Goal: Task Accomplishment & Management: Complete application form

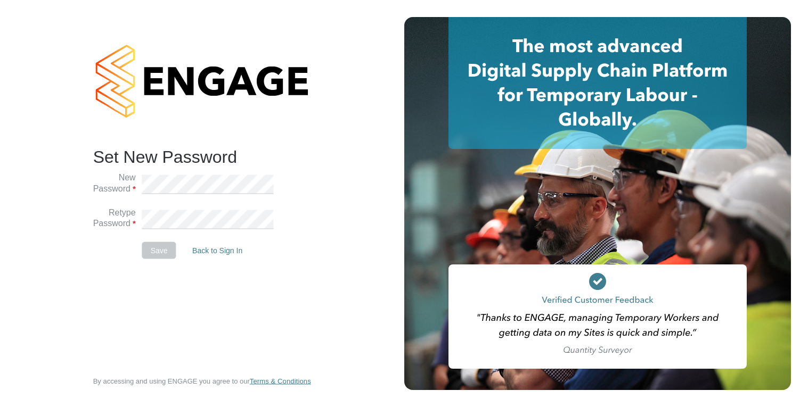
click at [256, 160] on h2 "Set New Password" at bounding box center [197, 157] width 208 height 22
click at [162, 250] on button "Save" at bounding box center [159, 250] width 34 height 17
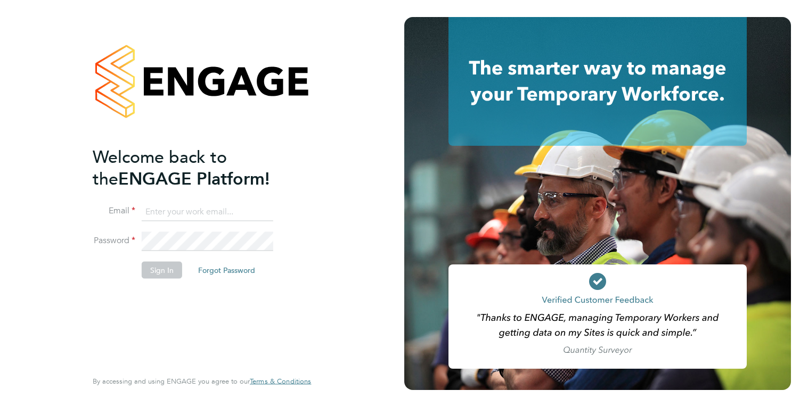
click at [200, 219] on input at bounding box center [208, 211] width 132 height 19
type input "[EMAIL_ADDRESS][DOMAIN_NAME]"
click at [160, 266] on button "Sign In" at bounding box center [162, 270] width 40 height 17
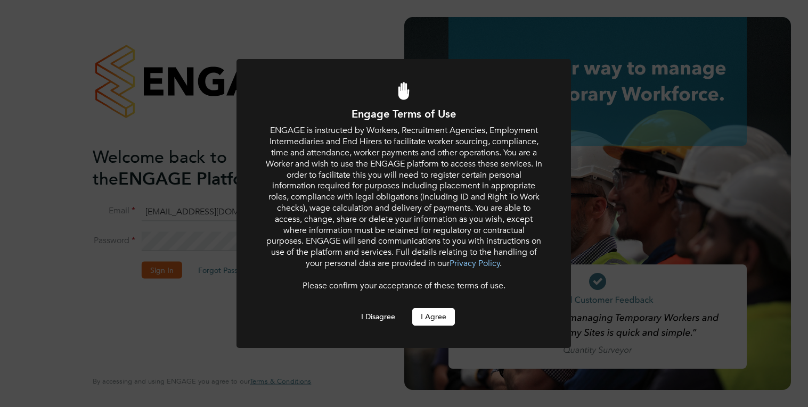
click at [436, 321] on button "I Agree" at bounding box center [433, 316] width 43 height 17
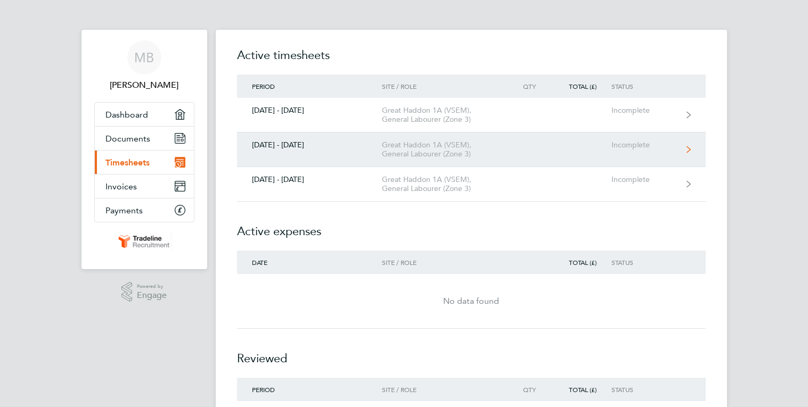
click at [687, 148] on icon at bounding box center [689, 149] width 4 height 7
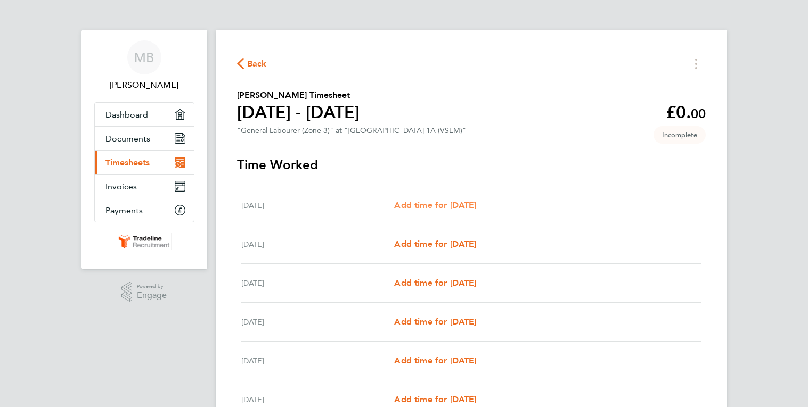
click at [433, 204] on span "Add time for Mon 22 Sep" at bounding box center [435, 205] width 82 height 10
select select "30"
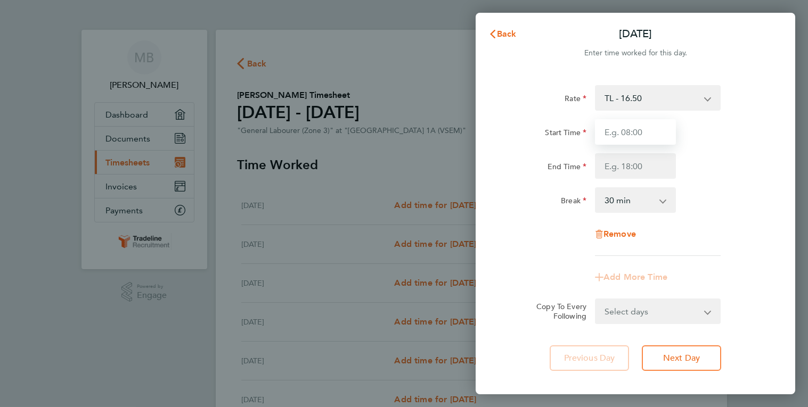
click at [656, 129] on input "Start Time" at bounding box center [635, 132] width 81 height 26
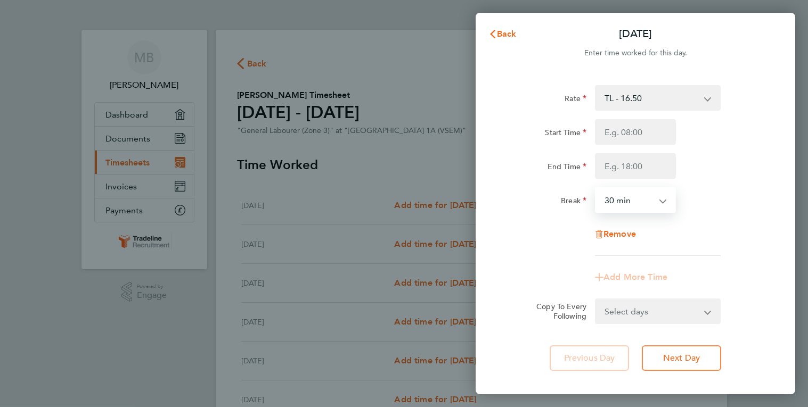
click at [662, 202] on select "0 min 15 min 30 min 45 min 60 min 75 min 90 min" at bounding box center [629, 200] width 66 height 23
click at [717, 218] on div "Rate TL - 16.50 Start Time End Time Break 0 min 15 min 30 min 45 min 60 min 75 …" at bounding box center [635, 170] width 260 height 171
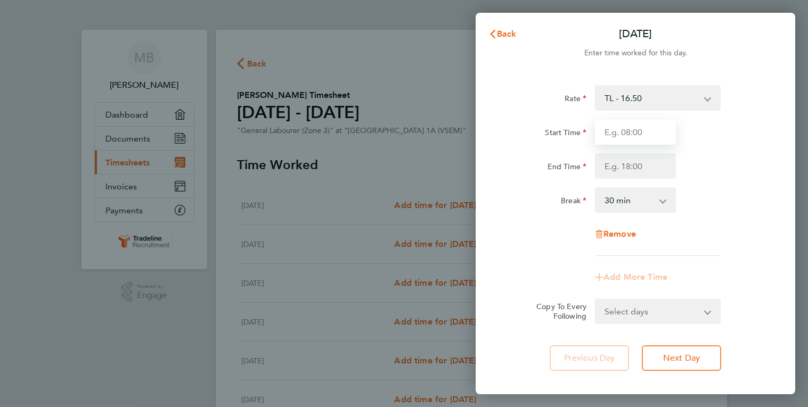
click at [648, 133] on input "Start Time" at bounding box center [635, 132] width 81 height 26
type input "07:30"
click at [619, 163] on input "End Time" at bounding box center [635, 166] width 81 height 26
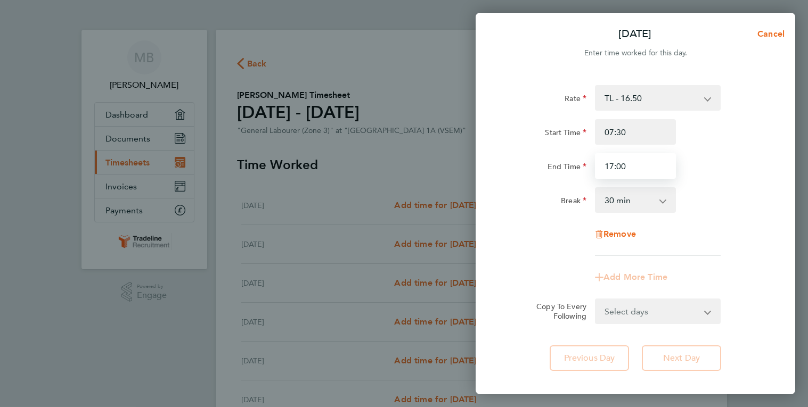
type input "17:00"
click at [705, 313] on form "Rate TL - 16.50 Start Time 07:30 End Time 17:00 Break 0 min 15 min 30 min 45 mi…" at bounding box center [635, 204] width 260 height 239
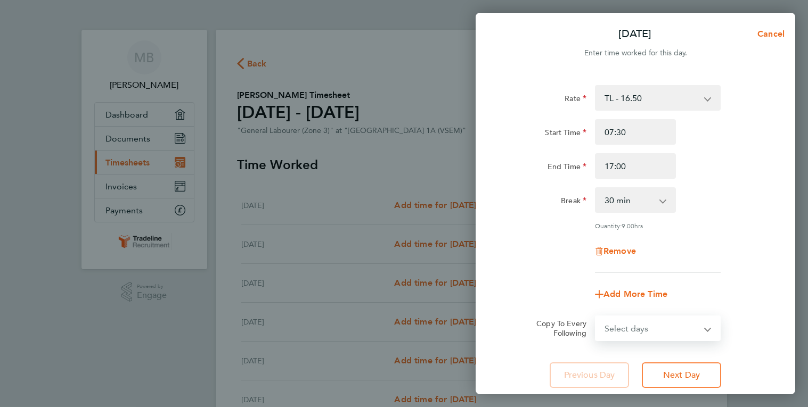
select select "TUE"
click at [596, 317] on select "Select days Day Weekday (Mon-Fri) Weekend (Sat-Sun) Tuesday Wednesday Thursday …" at bounding box center [652, 328] width 112 height 23
select select "2025-09-28"
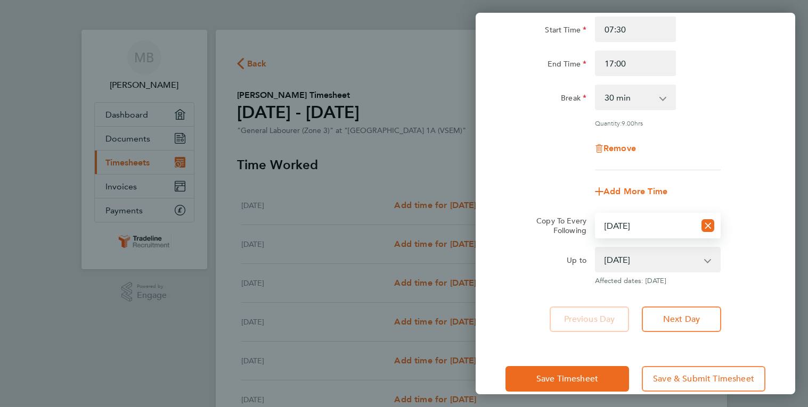
scroll to position [107, 0]
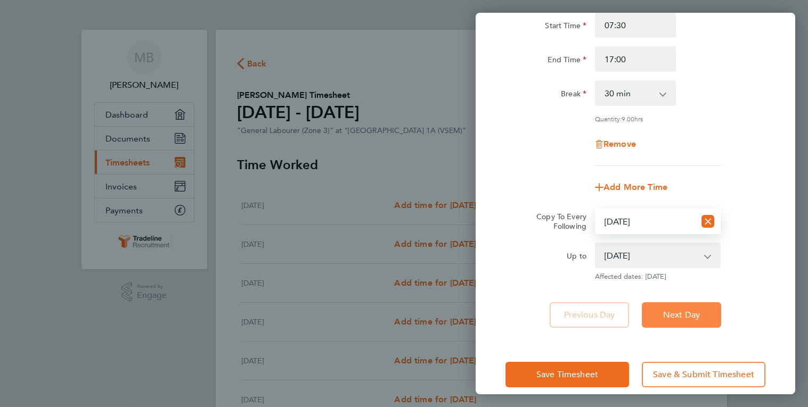
click at [712, 314] on button "Next Day" at bounding box center [681, 316] width 79 height 26
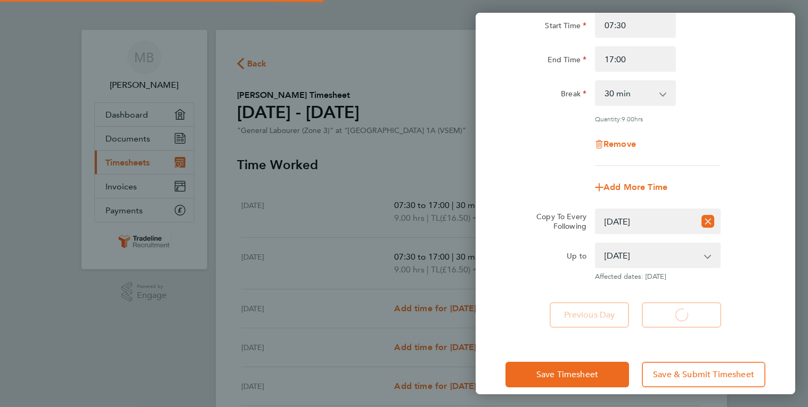
select select "30"
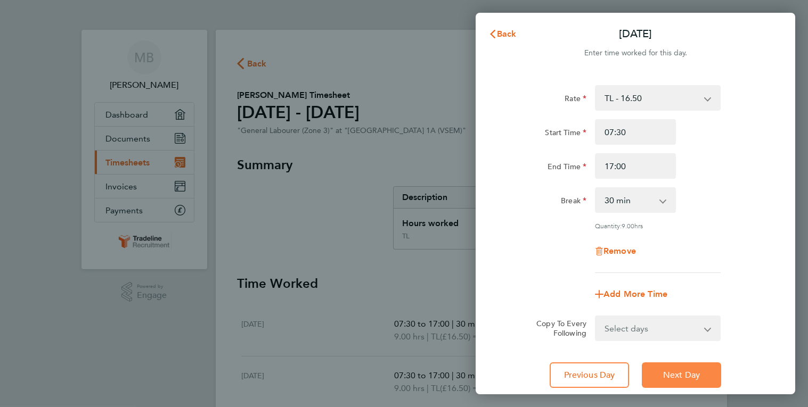
click at [691, 374] on span "Next Day" at bounding box center [681, 375] width 37 height 11
select select "30"
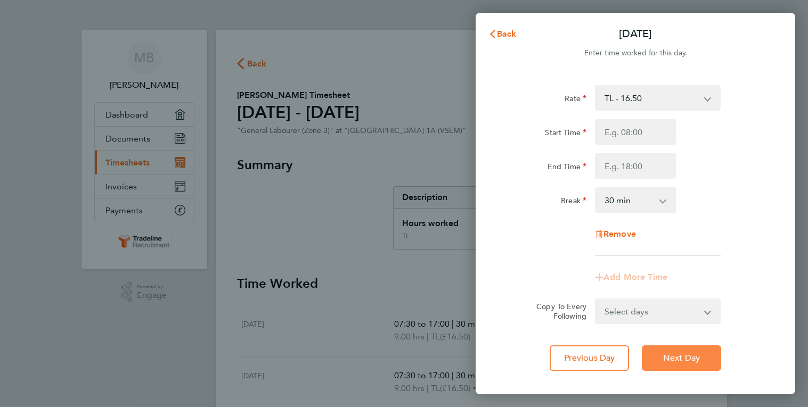
click at [692, 362] on span "Next Day" at bounding box center [681, 358] width 37 height 11
select select "30"
click at [489, 33] on icon "button" at bounding box center [492, 34] width 9 height 9
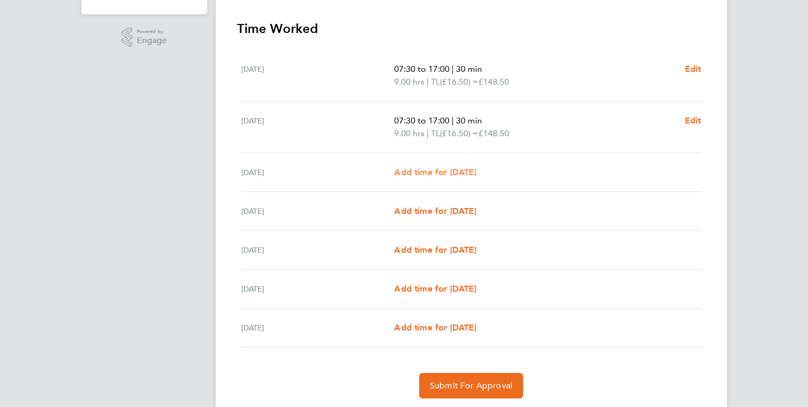
scroll to position [290, 0]
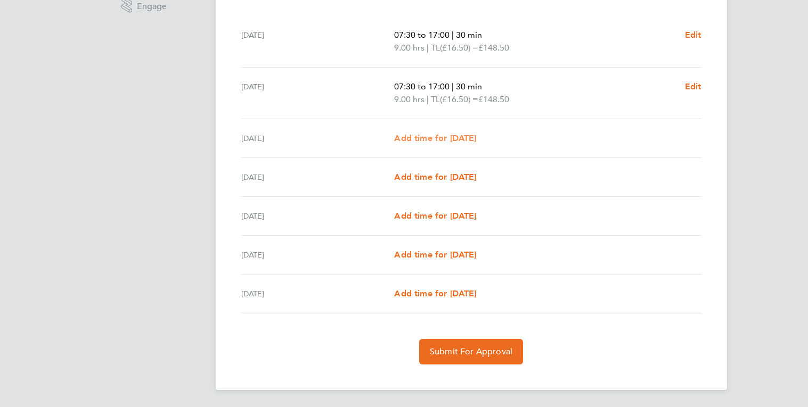
click at [464, 135] on span "Add time for Wed 24 Sep" at bounding box center [435, 138] width 82 height 10
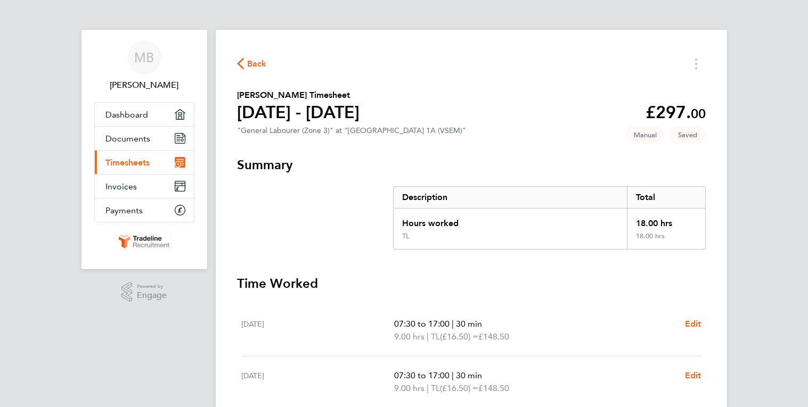
select select "30"
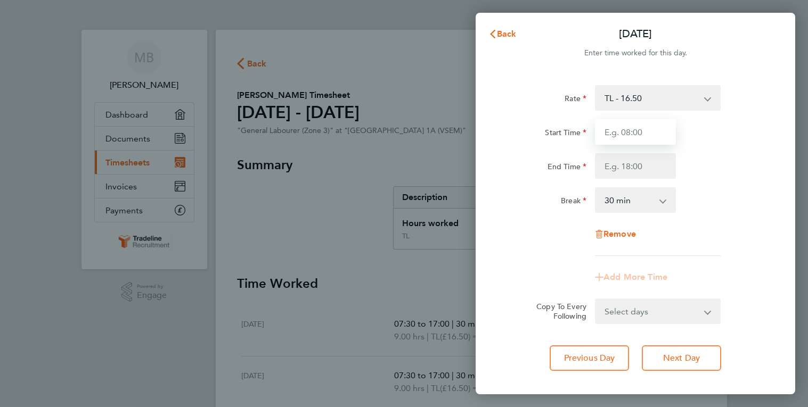
click at [656, 130] on input "Start Time" at bounding box center [635, 132] width 81 height 26
type input "07:30"
click at [623, 177] on input "End Time" at bounding box center [635, 166] width 81 height 26
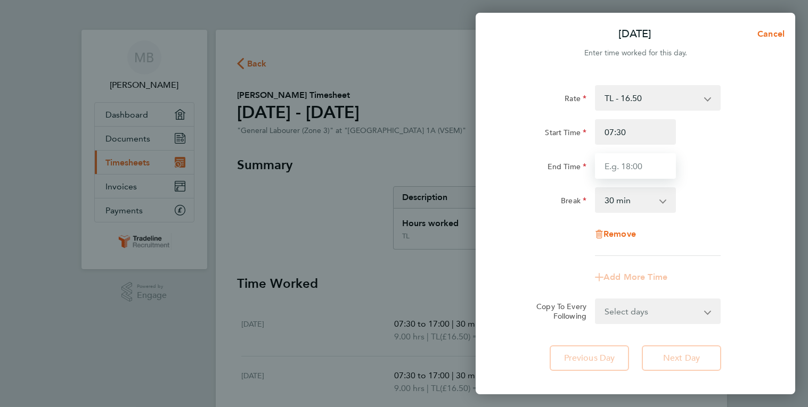
type input "17:00"
click at [710, 314] on form "Rate TL - 16.50 Start Time 07:30 End Time 17:00 Break 0 min 15 min 30 min 45 mi…" at bounding box center [635, 204] width 260 height 239
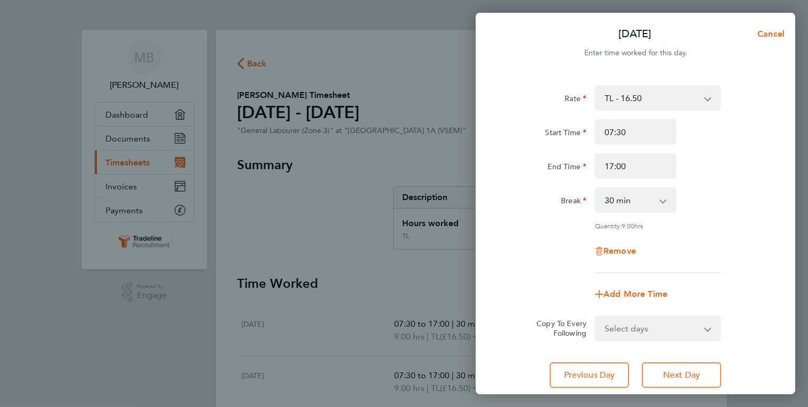
click at [710, 331] on app-icon-cross-button at bounding box center [714, 328] width 13 height 23
click at [707, 328] on select "Select days Day Weekday (Mon-Fri) Weekend (Sat-Sun) Thursday Friday Saturday Su…" at bounding box center [652, 328] width 112 height 23
select select "WEEKDAY"
click at [596, 317] on select "Select days Day Weekday (Mon-Fri) Weekend (Sat-Sun) Thursday Friday Saturday Su…" at bounding box center [652, 328] width 112 height 23
select select "2025-09-28"
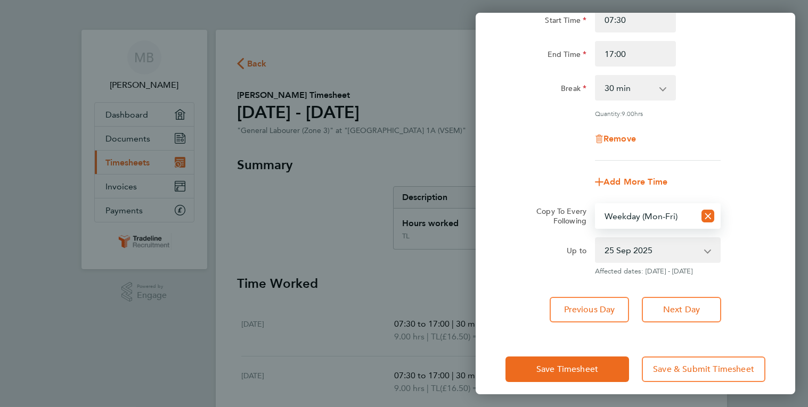
scroll to position [113, 0]
click at [690, 307] on span "Next Day" at bounding box center [681, 309] width 37 height 11
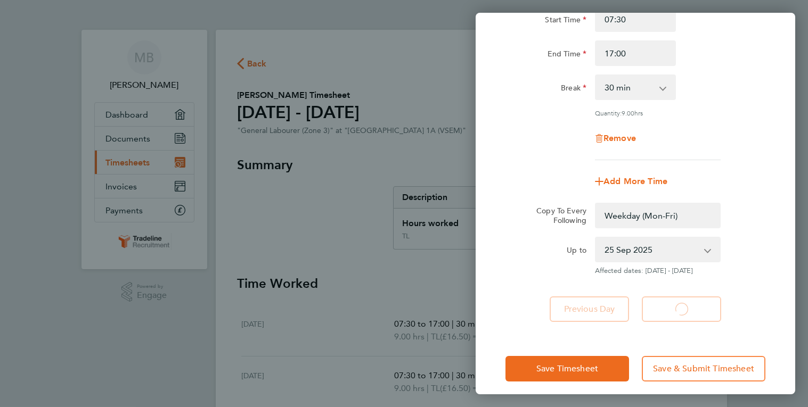
select select "0: null"
select select "30"
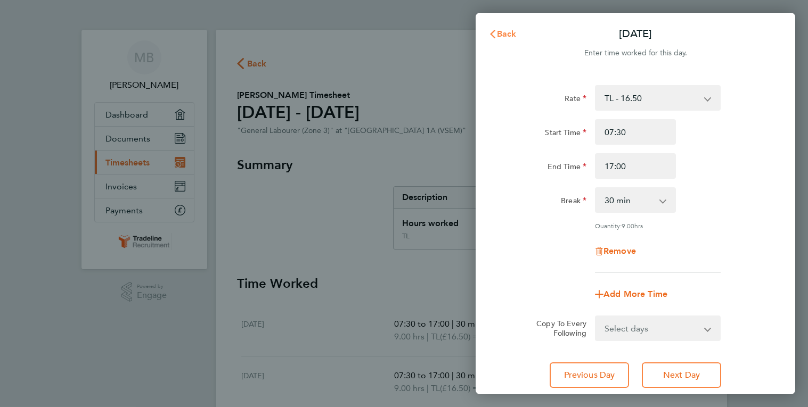
click at [498, 34] on span "Back" at bounding box center [507, 34] width 20 height 10
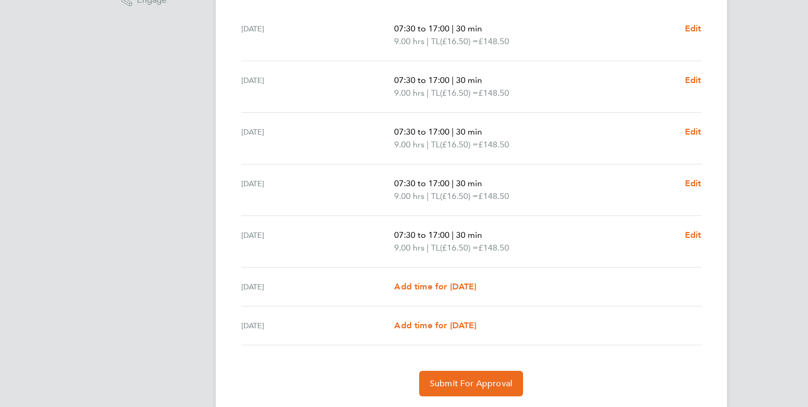
scroll to position [306, 0]
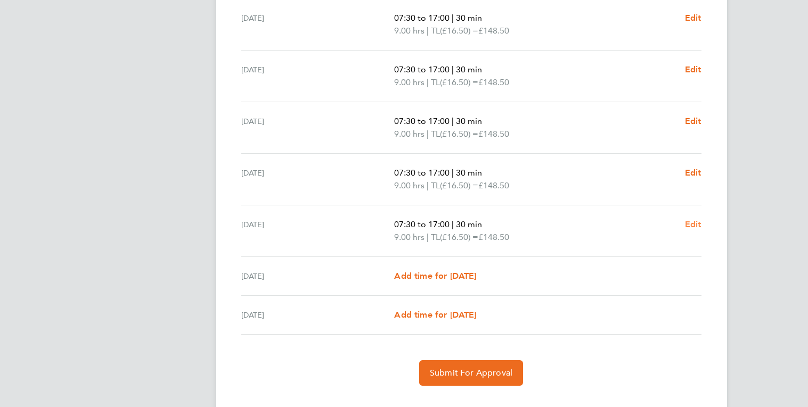
click at [692, 225] on span "Edit" at bounding box center [693, 224] width 17 height 10
select select "30"
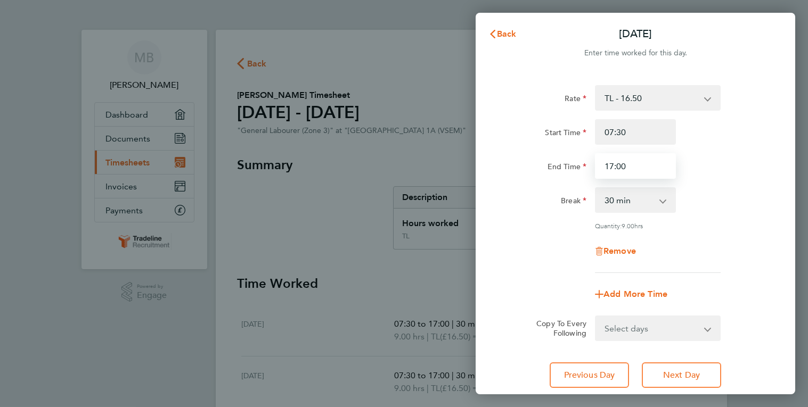
click at [638, 165] on input "17:00" at bounding box center [635, 166] width 81 height 26
type input "16:00"
click at [685, 330] on select "Select days Day Weekend (Sat-Sun) Saturday Sunday" at bounding box center [652, 328] width 112 height 23
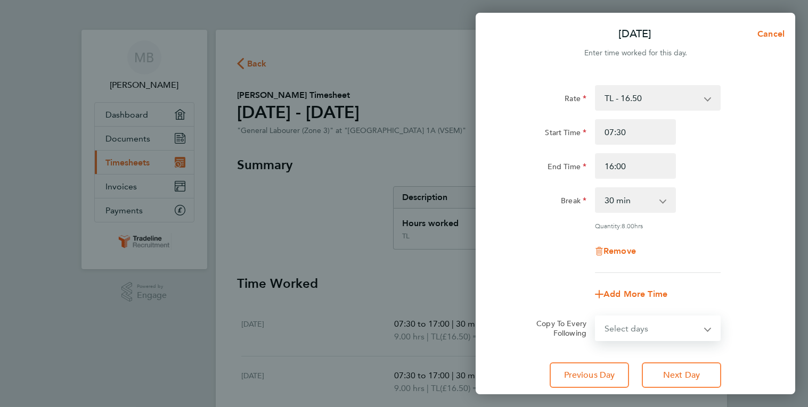
select select "DAY"
click at [596, 317] on select "Select days Day Weekend (Sat-Sun) Saturday Sunday" at bounding box center [652, 328] width 112 height 23
select select "2025-09-28"
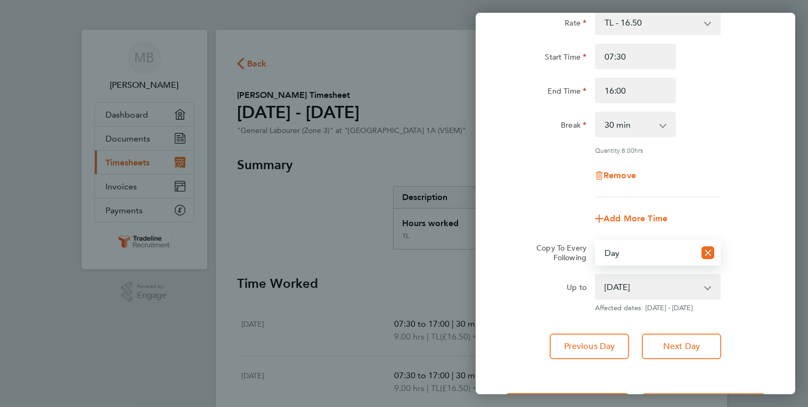
scroll to position [94, 0]
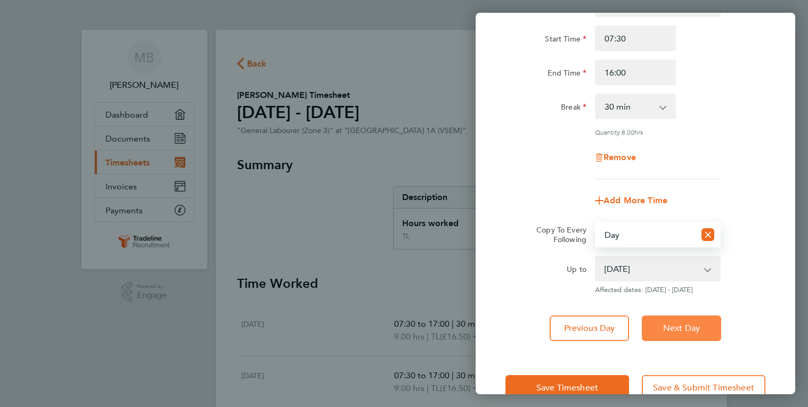
click at [709, 324] on button "Next Day" at bounding box center [681, 329] width 79 height 26
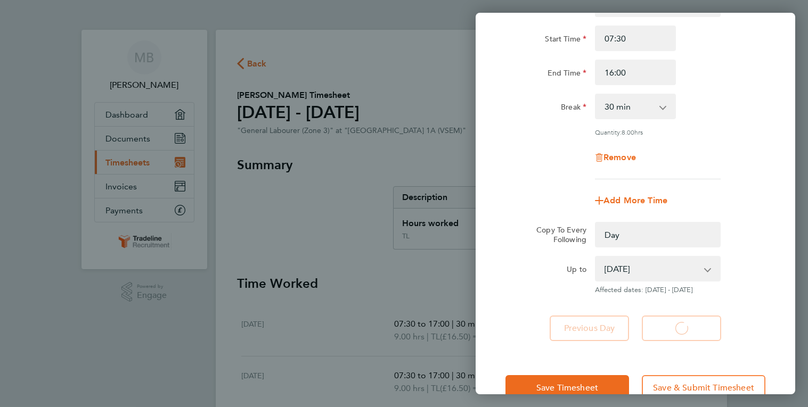
select select "0: null"
select select "30"
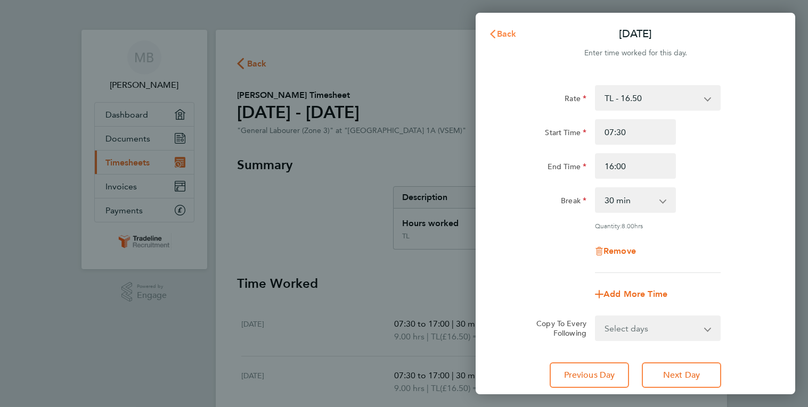
click at [513, 32] on span "Back" at bounding box center [507, 34] width 20 height 10
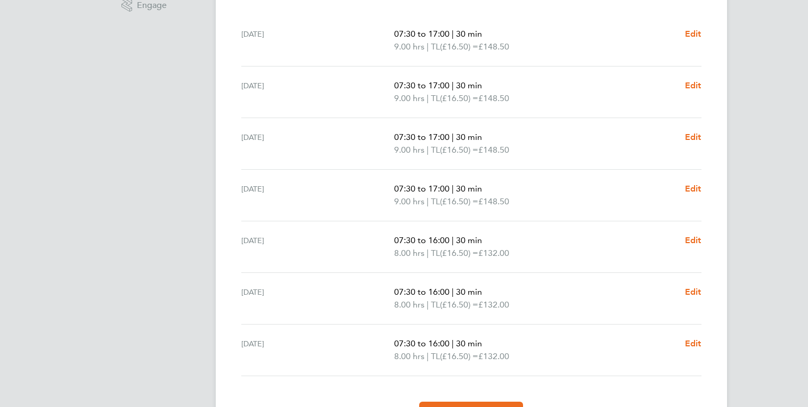
scroll to position [354, 0]
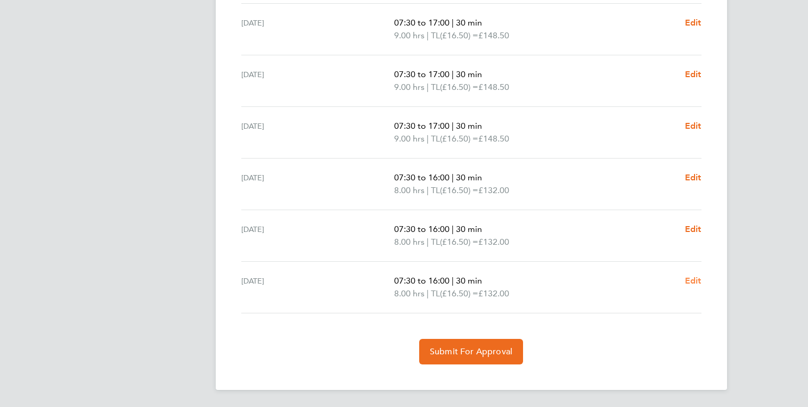
click at [693, 282] on span "Edit" at bounding box center [693, 281] width 17 height 10
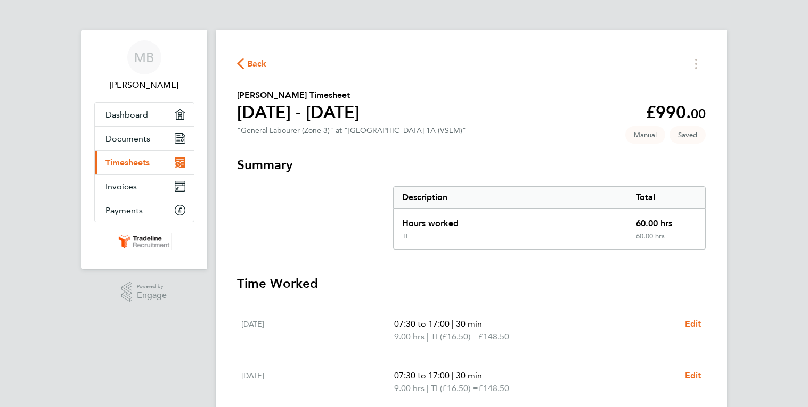
select select "30"
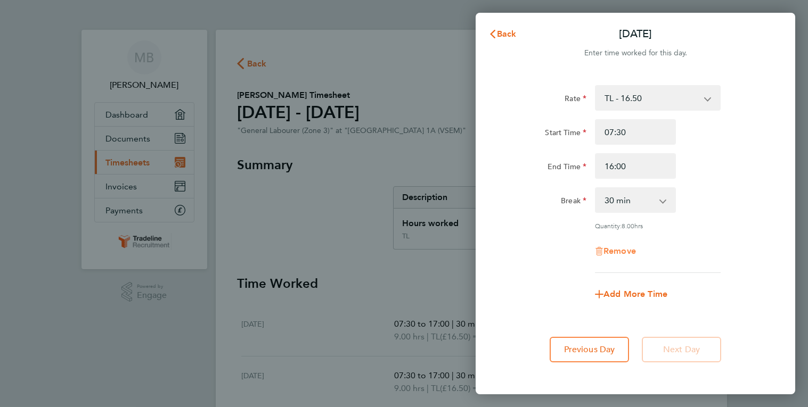
click at [635, 250] on span "Remove" at bounding box center [619, 251] width 32 height 10
select select "null"
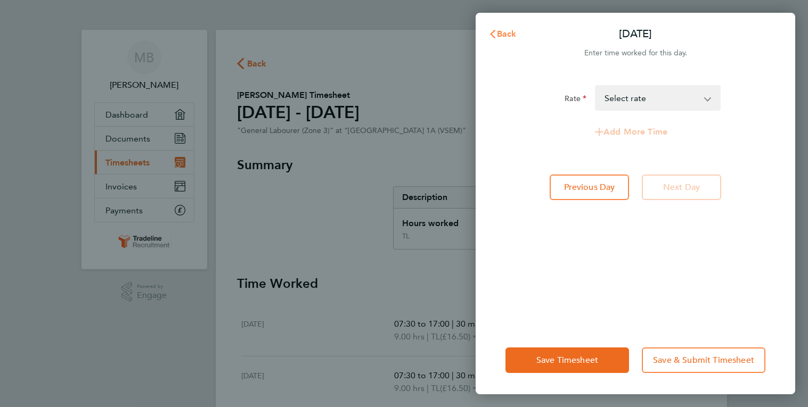
click at [494, 34] on icon "button" at bounding box center [492, 34] width 9 height 9
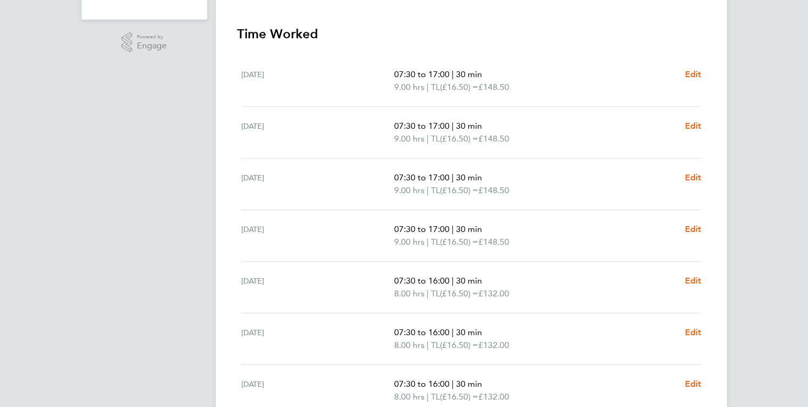
scroll to position [354, 0]
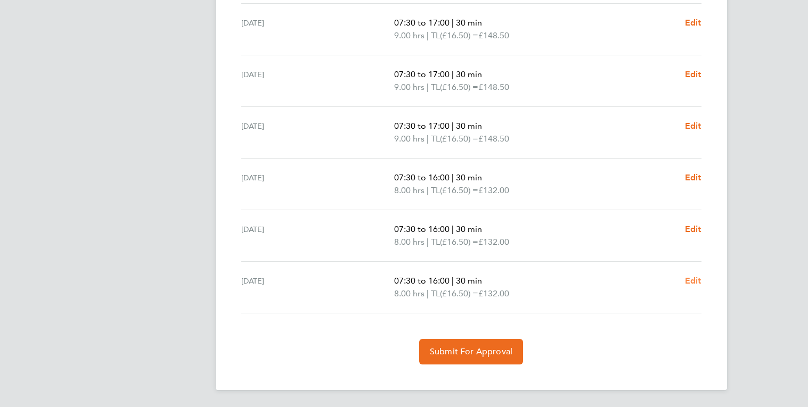
click at [692, 285] on span "Edit" at bounding box center [693, 281] width 17 height 10
select select "30"
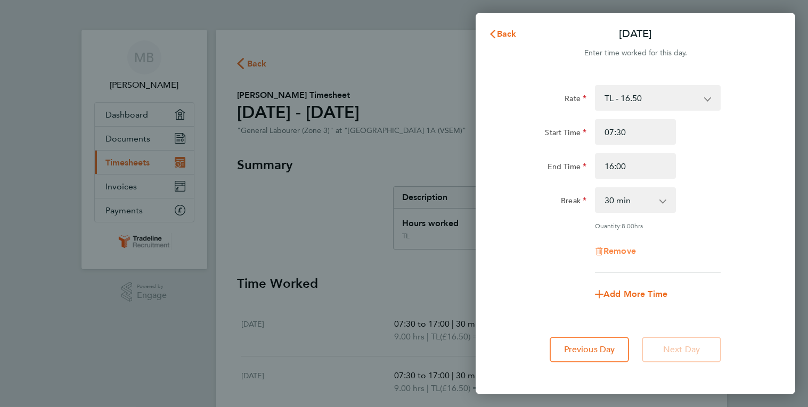
click at [615, 249] on span "Remove" at bounding box center [619, 251] width 32 height 10
select select "null"
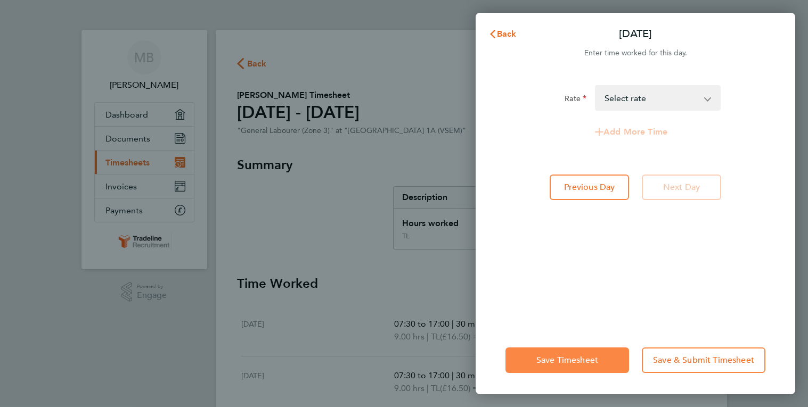
click at [556, 364] on span "Save Timesheet" at bounding box center [567, 360] width 62 height 11
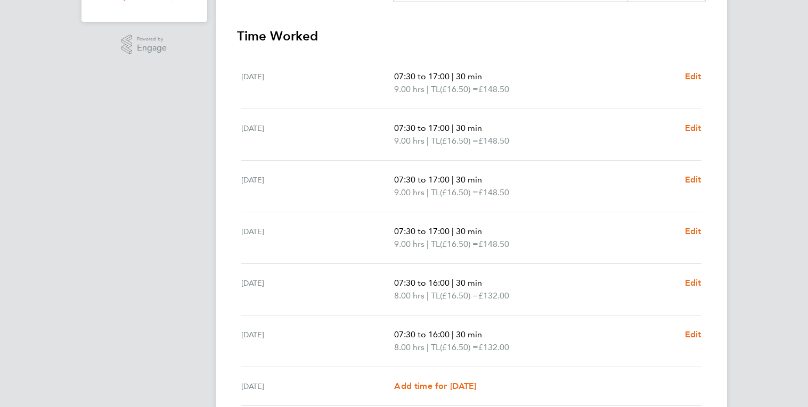
scroll to position [277, 0]
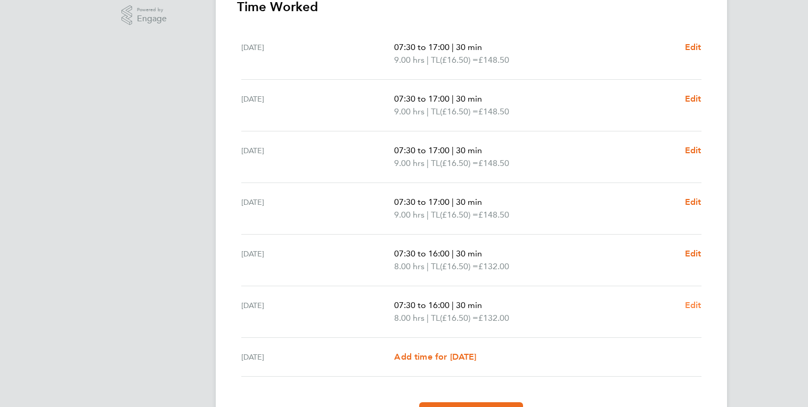
click at [692, 305] on span "Edit" at bounding box center [693, 305] width 17 height 10
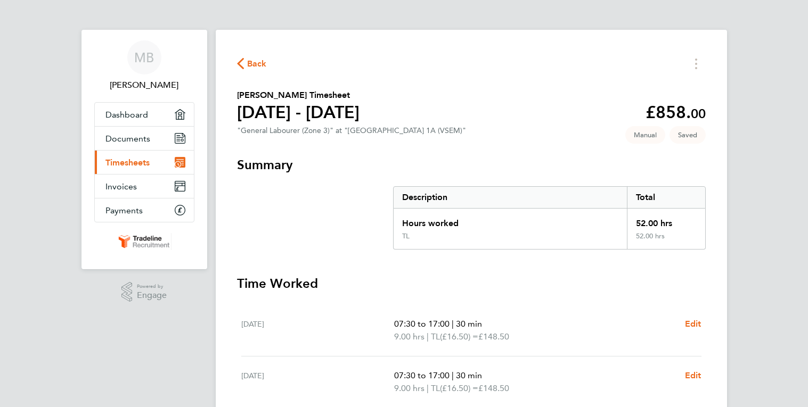
select select "30"
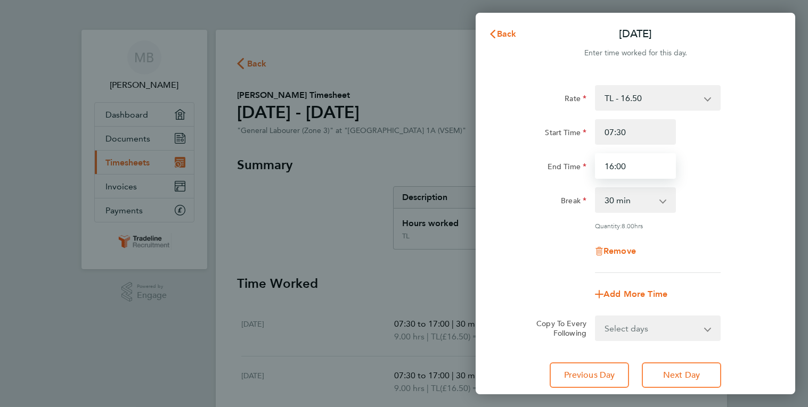
click at [647, 170] on input "16:00" at bounding box center [635, 166] width 81 height 26
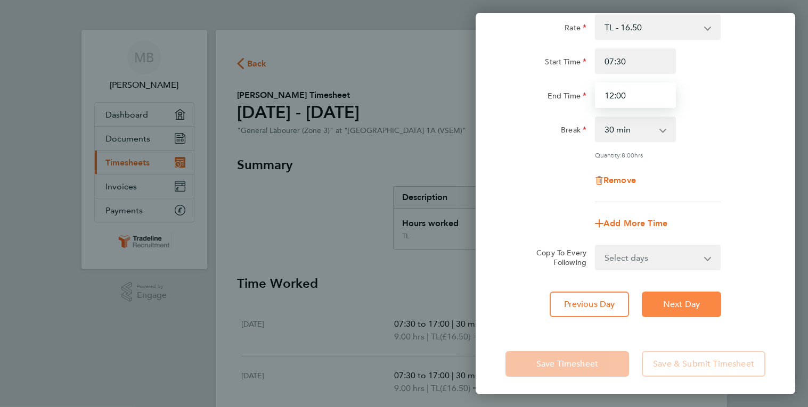
scroll to position [72, 0]
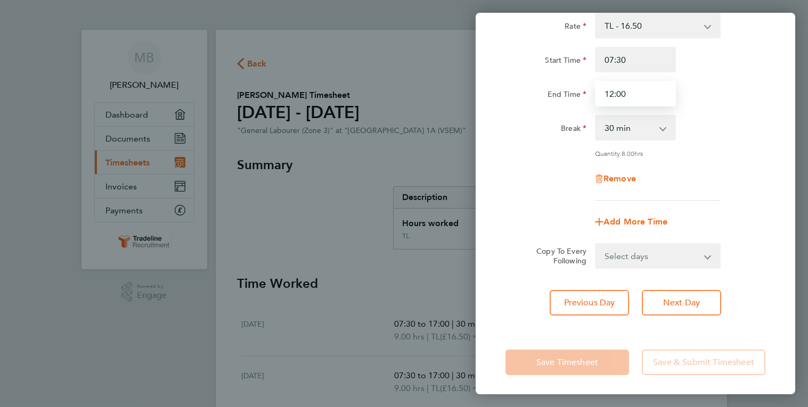
type input "12:00"
click at [741, 157] on div "Rate TL - 16.50 Start Time 07:30 End Time 12:00 Break 0 min 15 min 30 min 45 mi…" at bounding box center [635, 107] width 260 height 188
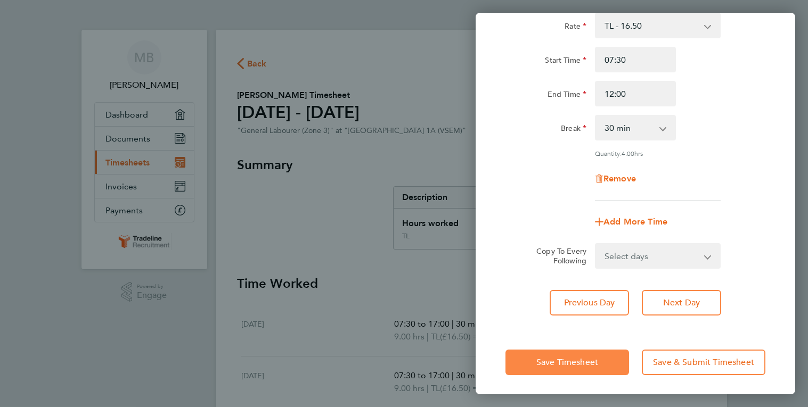
click at [551, 369] on button "Save Timesheet" at bounding box center [567, 363] width 124 height 26
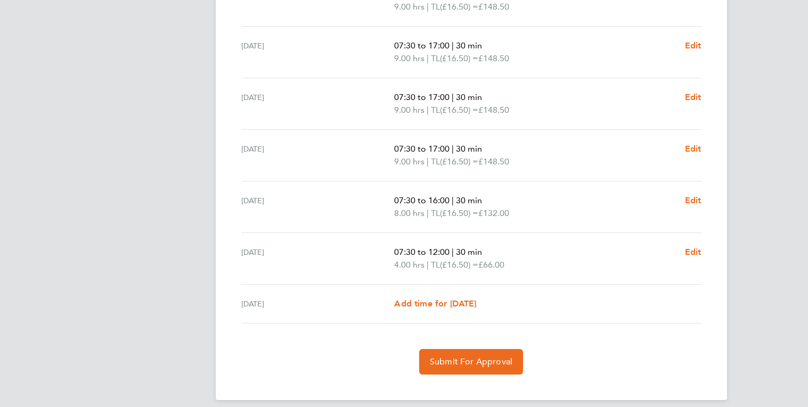
scroll to position [340, 0]
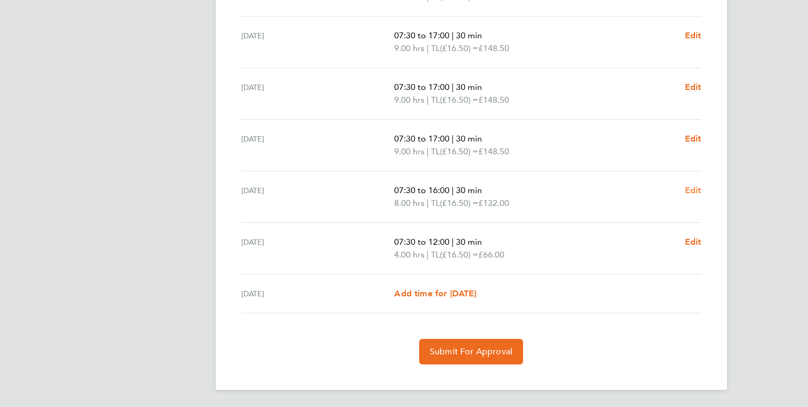
click at [691, 192] on span "Edit" at bounding box center [693, 190] width 17 height 10
select select "30"
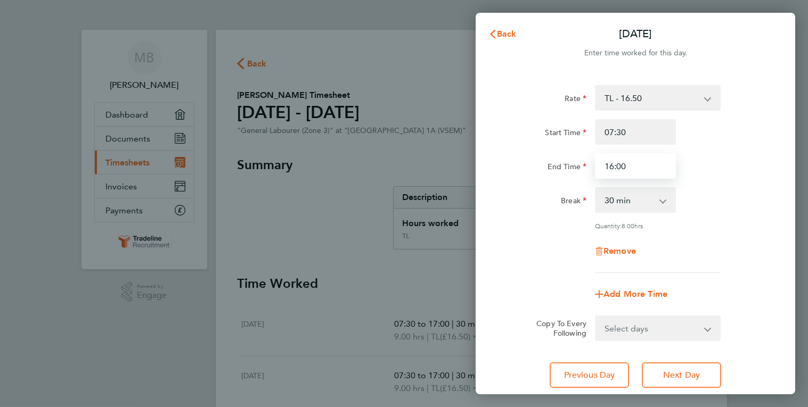
click at [651, 167] on input "16:00" at bounding box center [635, 166] width 81 height 26
type input "16:30"
click at [712, 264] on div "Rate TL - 16.50 Start Time 07:30 End Time 16:30 Break 0 min 15 min 30 min 45 mi…" at bounding box center [635, 179] width 260 height 188
click at [711, 250] on div "Remove" at bounding box center [635, 252] width 268 height 26
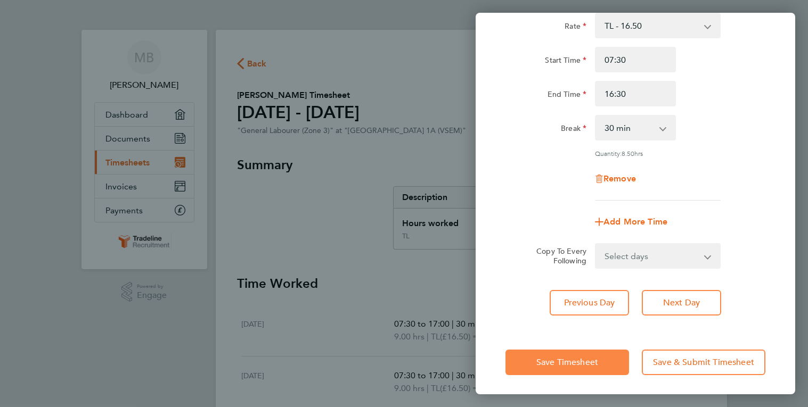
click at [567, 364] on span "Save Timesheet" at bounding box center [567, 362] width 62 height 11
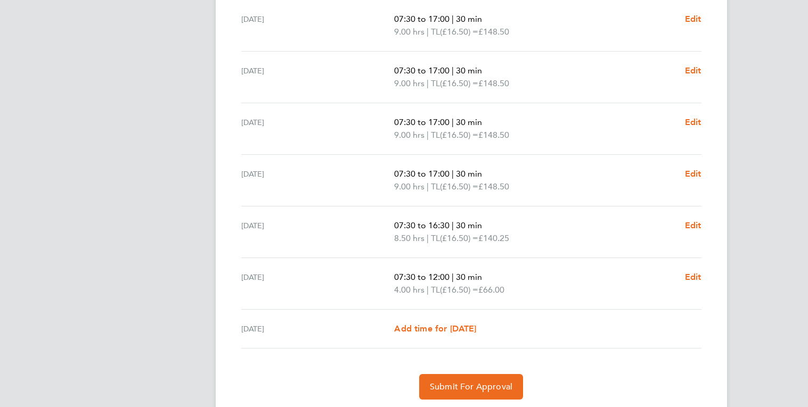
scroll to position [340, 0]
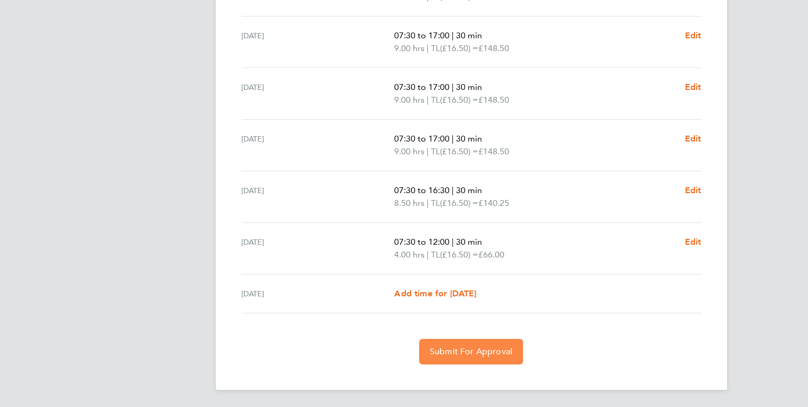
click at [499, 352] on span "Submit For Approval" at bounding box center [471, 352] width 83 height 11
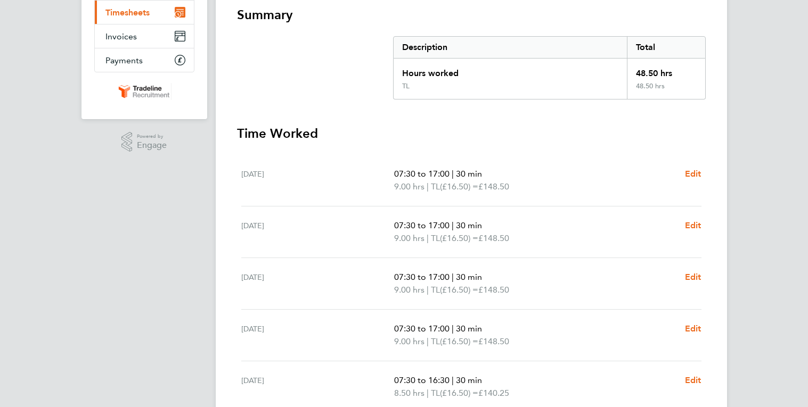
scroll to position [0, 0]
